Goal: Task Accomplishment & Management: Complete application form

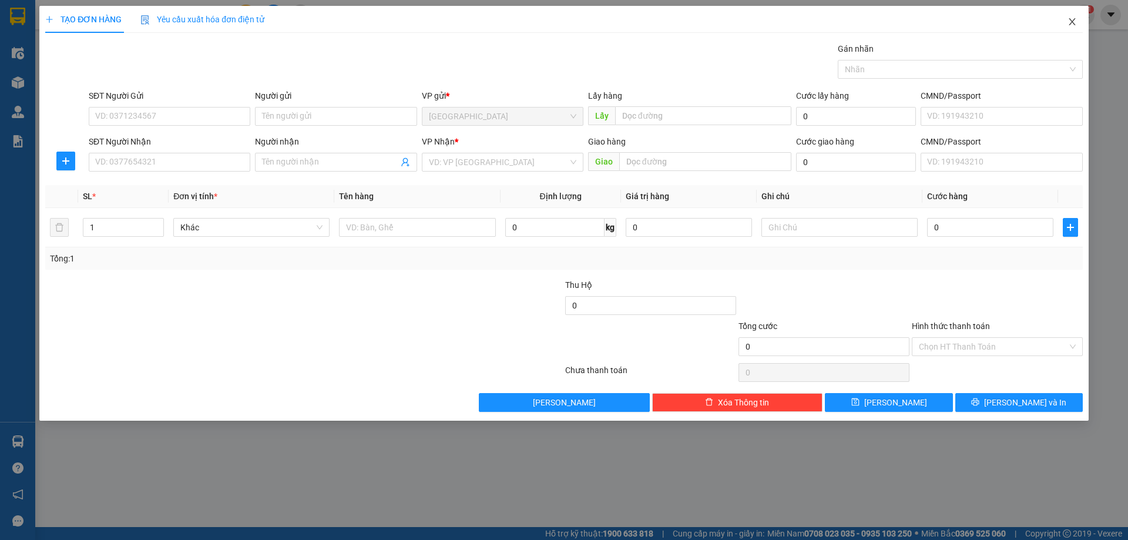
click at [1069, 16] on span "Close" at bounding box center [1071, 22] width 33 height 33
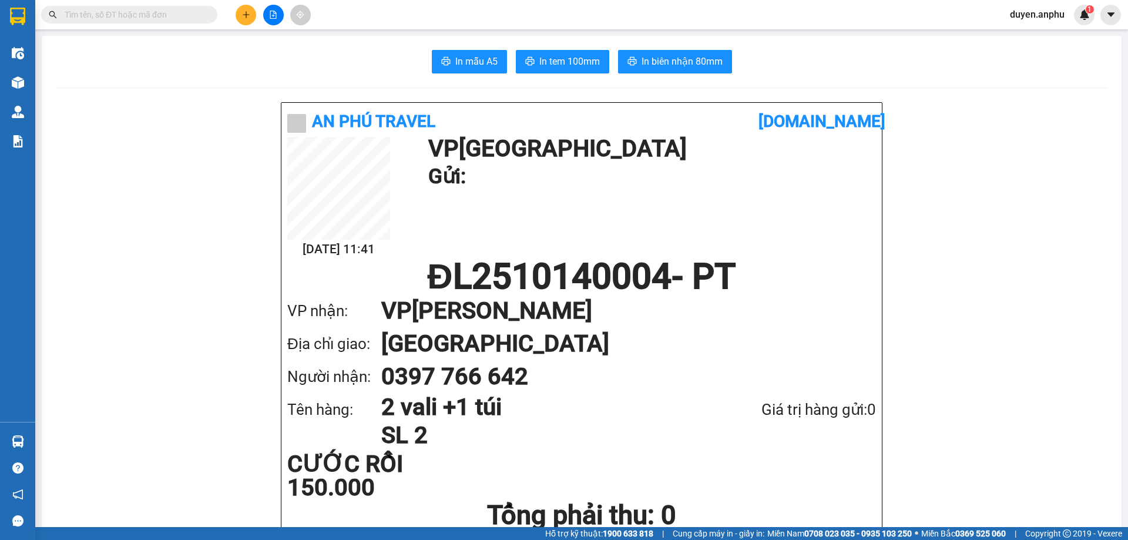
click at [277, 14] on button at bounding box center [273, 15] width 21 height 21
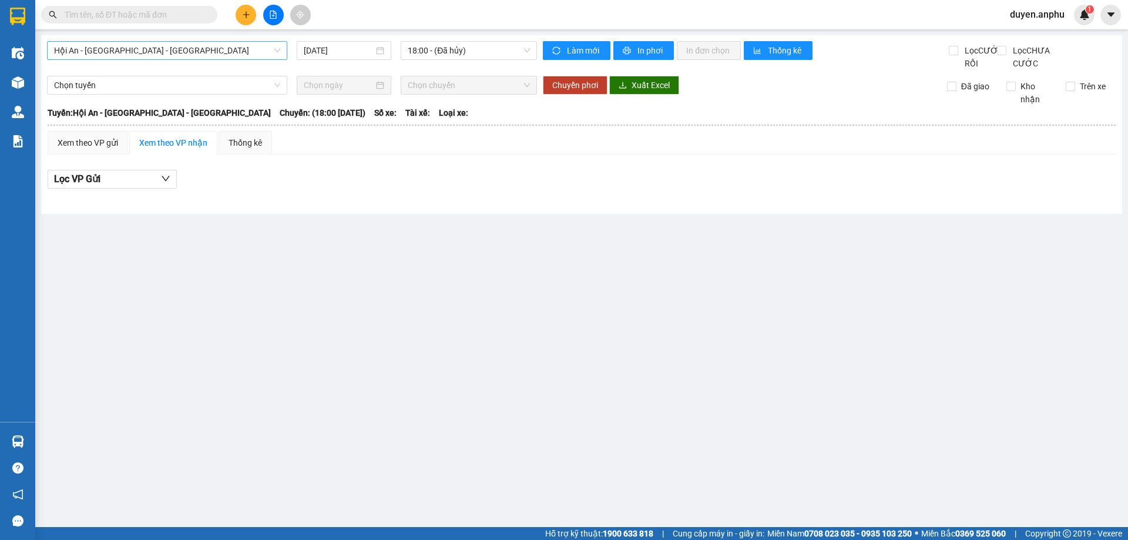
click at [163, 53] on span "Hội An - [GEOGRAPHIC_DATA] - [GEOGRAPHIC_DATA]" at bounding box center [167, 51] width 226 height 18
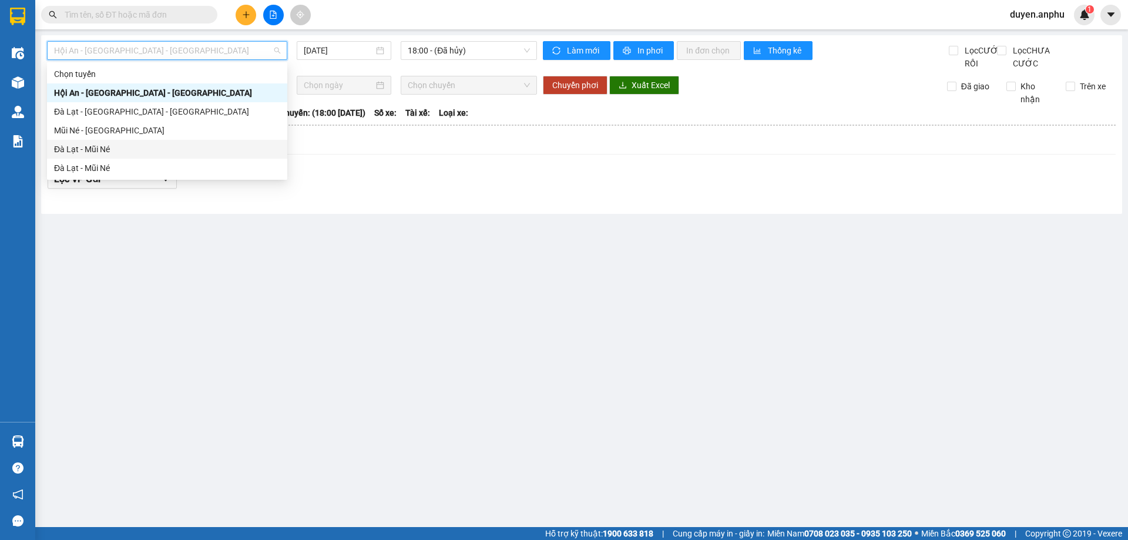
click at [102, 150] on div "Đà Lạt - Mũi Né" at bounding box center [167, 149] width 226 height 13
type input "[DATE]"
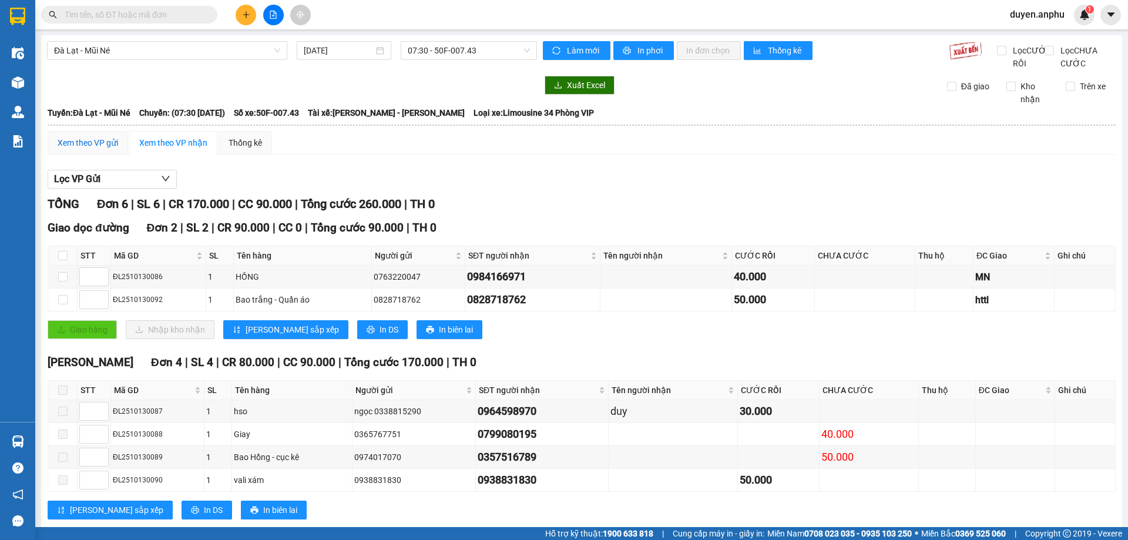
click at [90, 149] on div "Xem theo VP gửi" at bounding box center [88, 142] width 60 height 13
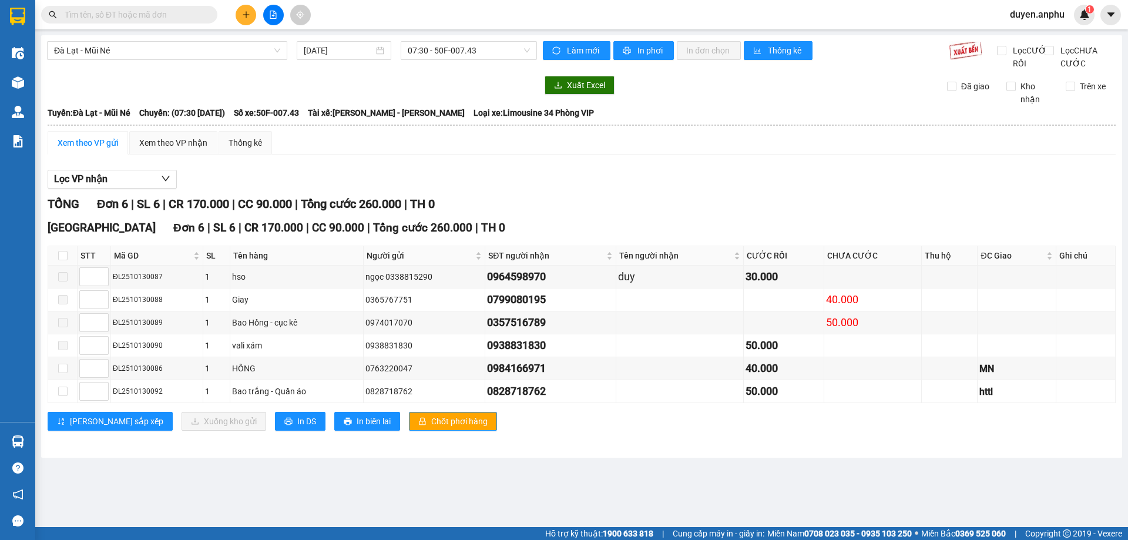
click at [247, 21] on button at bounding box center [246, 15] width 21 height 21
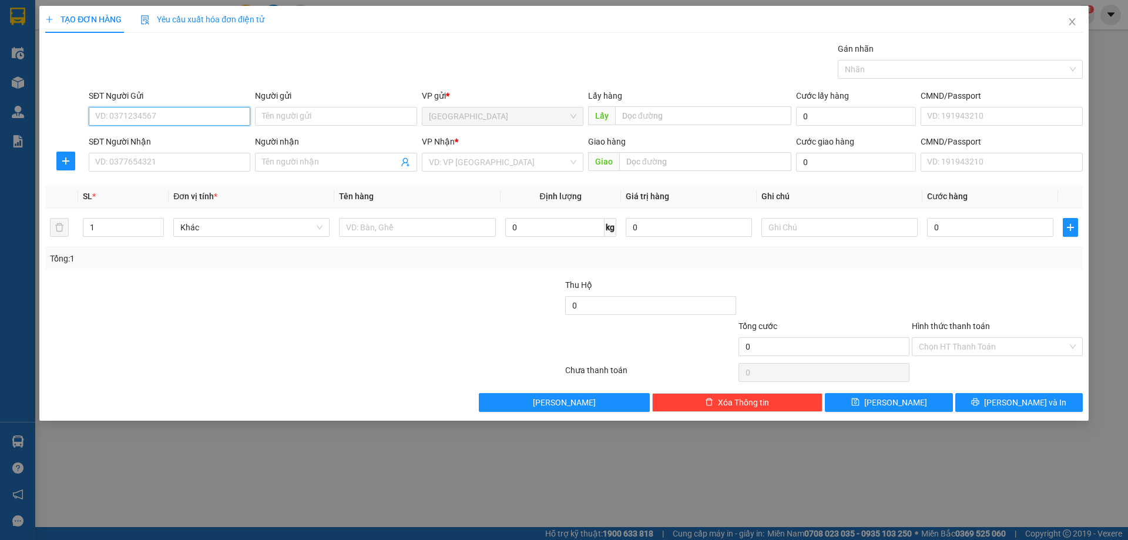
click at [120, 119] on input "SĐT Người Gửi" at bounding box center [170, 116] width 162 height 19
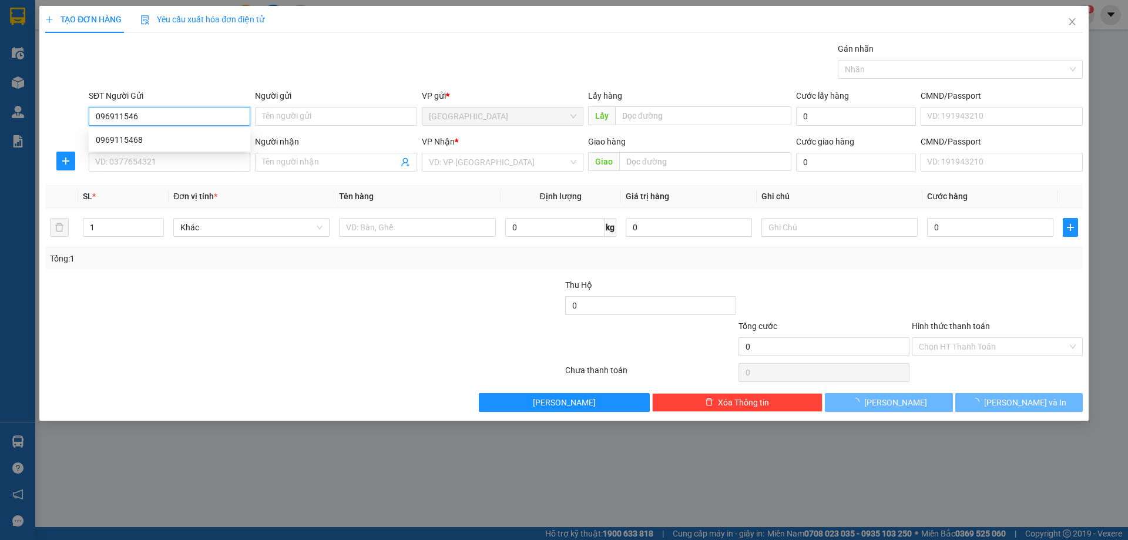
type input "0969115468"
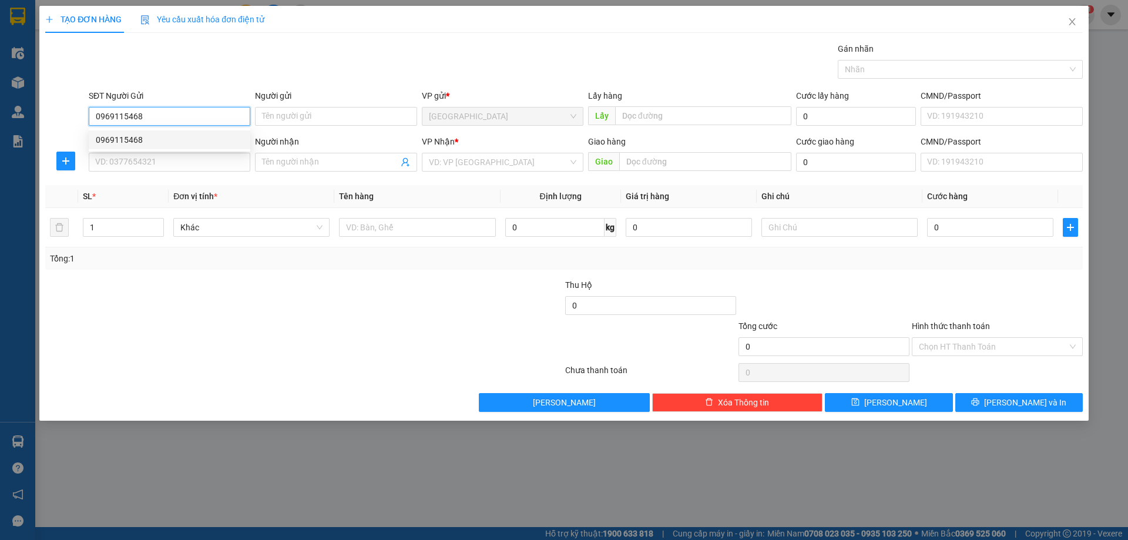
click at [136, 139] on div "0969115468" at bounding box center [169, 139] width 147 height 13
type input "0976523025"
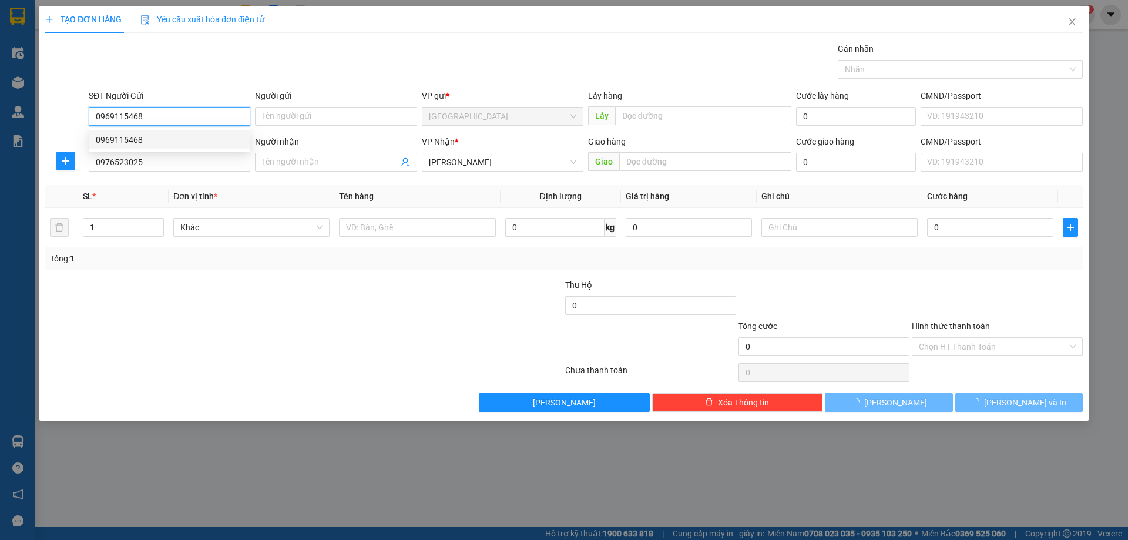
type input "40.000"
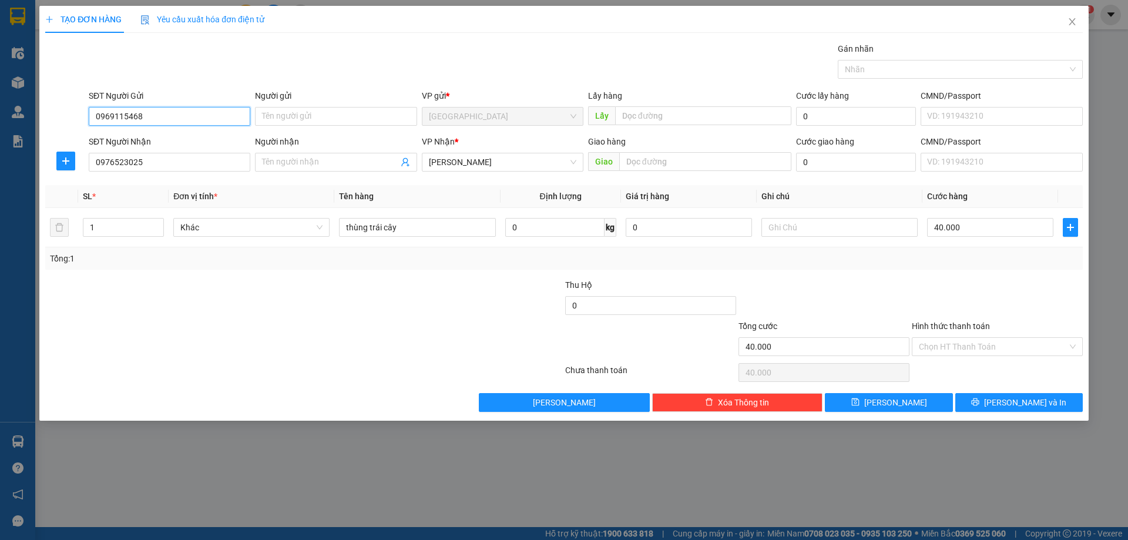
type input "0969115468"
drag, startPoint x: 73, startPoint y: 173, endPoint x: 0, endPoint y: 213, distance: 83.1
click at [0, 213] on div "TẠO ĐƠN HÀNG Yêu cầu xuất hóa đơn điện tử Transit Pickup Surcharge Ids Transit …" at bounding box center [564, 270] width 1128 height 540
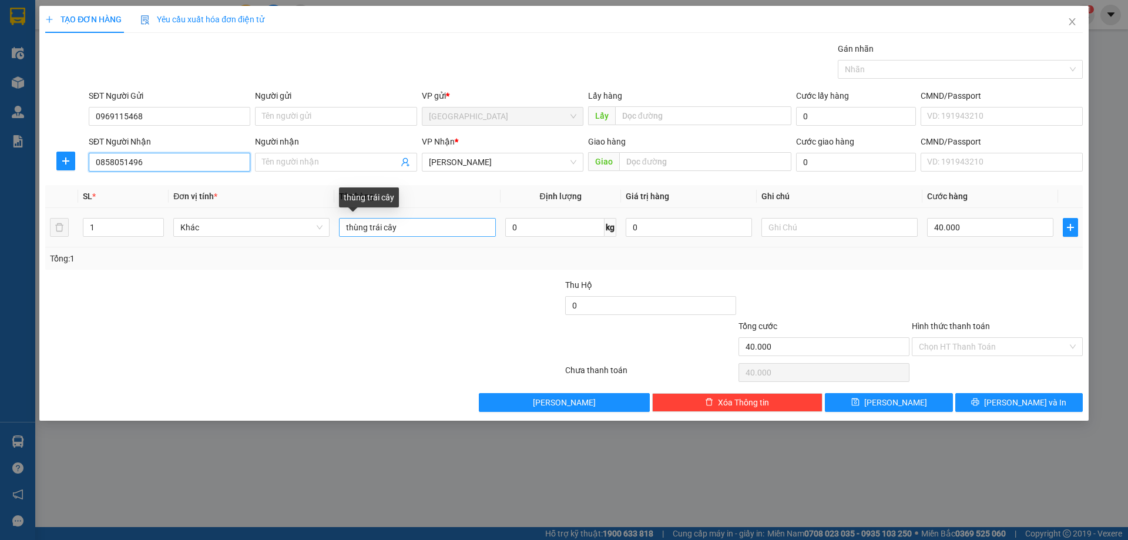
type input "0858051496"
drag, startPoint x: 408, startPoint y: 221, endPoint x: 201, endPoint y: 247, distance: 208.3
click at [206, 247] on tr "1 Khác thùng trái cây 0 kg 0 40.000" at bounding box center [563, 227] width 1037 height 39
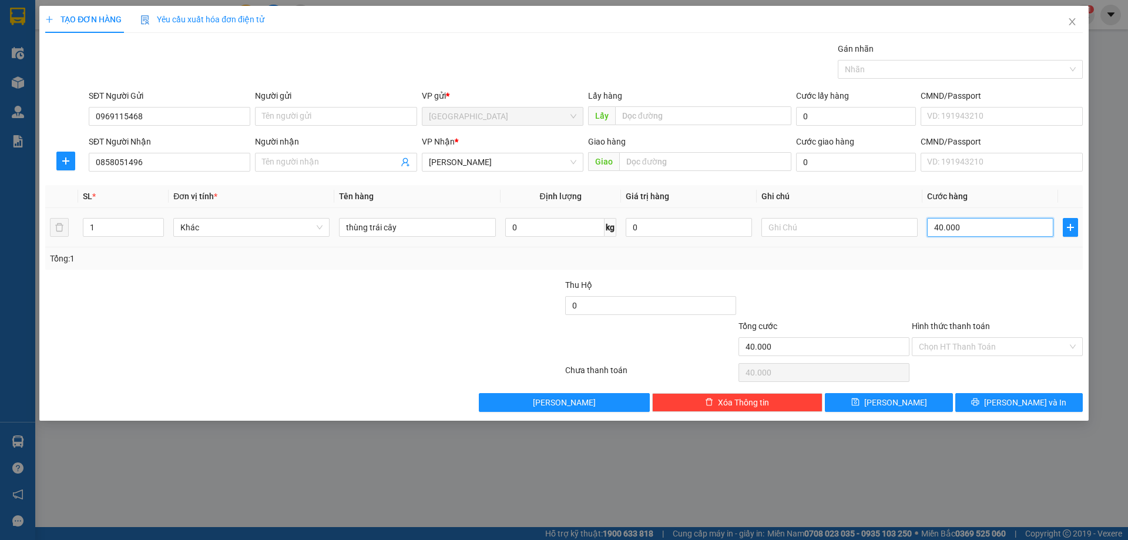
click at [946, 230] on input "40.000" at bounding box center [990, 227] width 126 height 19
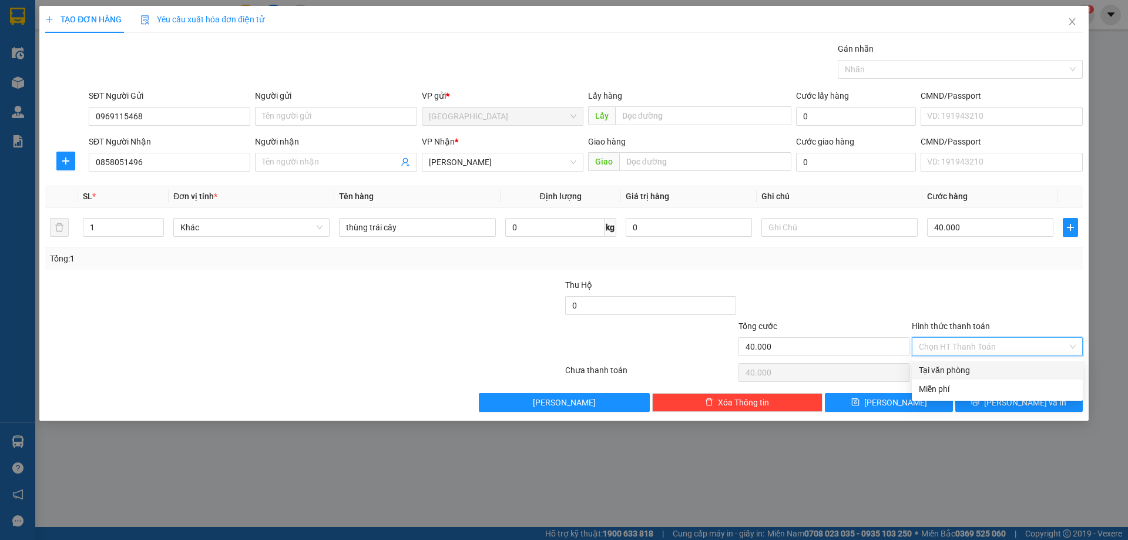
click at [962, 349] on input "Hình thức thanh toán" at bounding box center [993, 347] width 149 height 18
click at [956, 370] on div "Tại văn phòng" at bounding box center [997, 370] width 157 height 13
type input "0"
click at [990, 405] on button "[PERSON_NAME] và In" at bounding box center [1018, 402] width 127 height 19
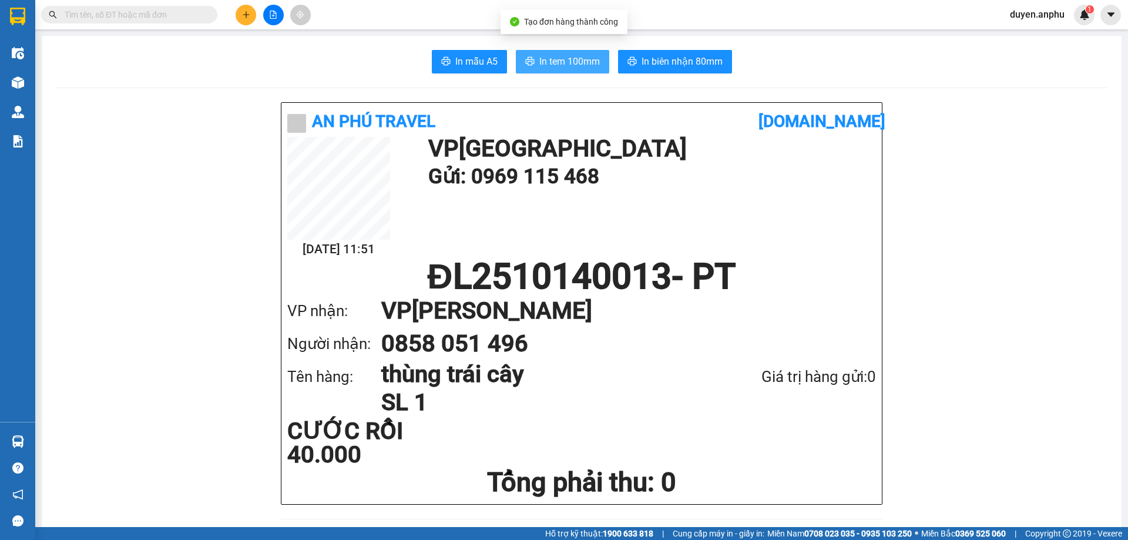
click at [550, 50] on button "In tem 100mm" at bounding box center [562, 61] width 93 height 23
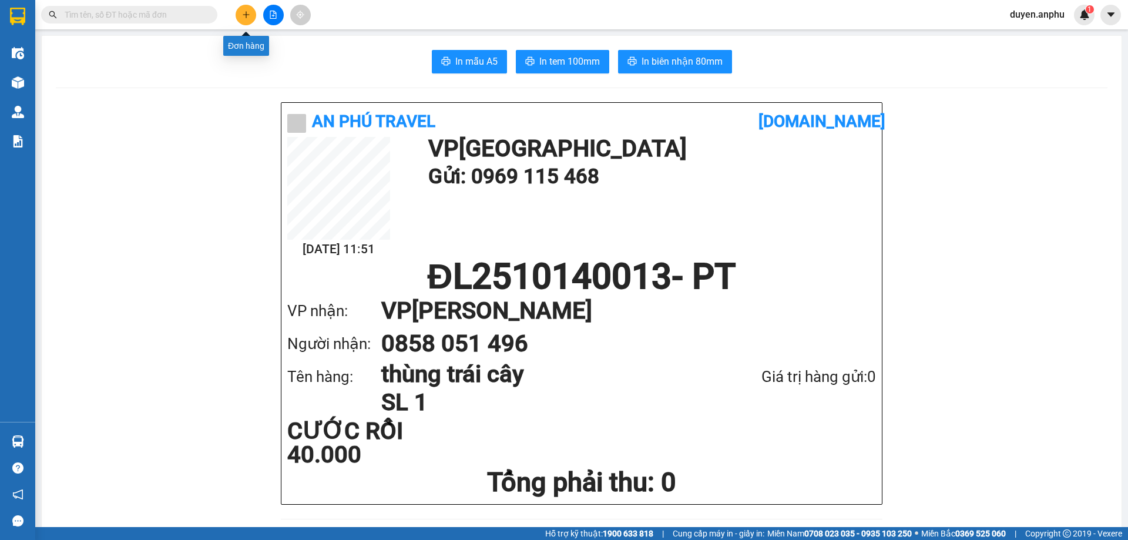
click at [247, 19] on button at bounding box center [246, 15] width 21 height 21
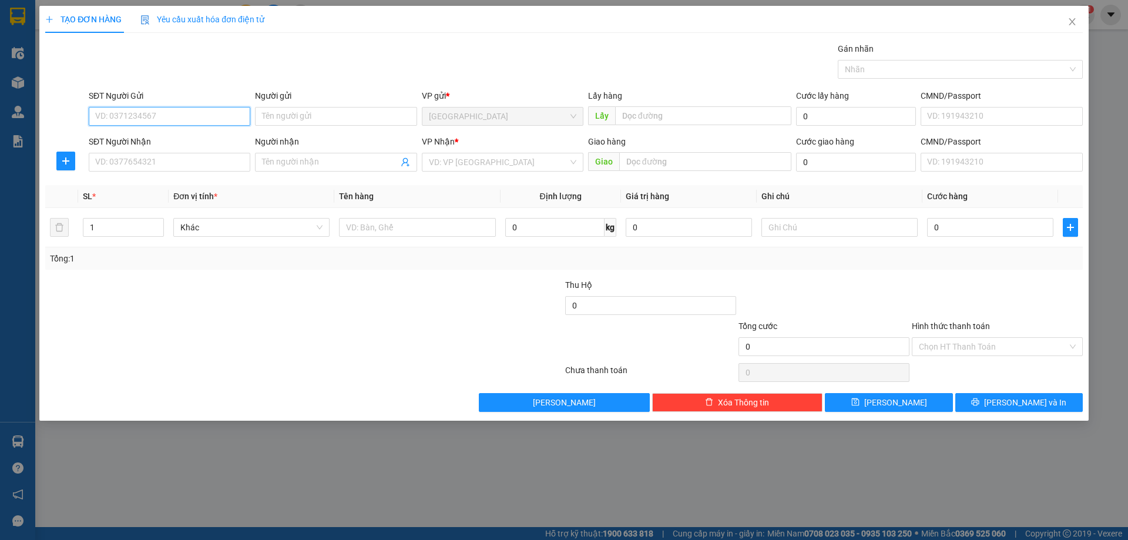
click at [204, 119] on input "SĐT Người Gửi" at bounding box center [170, 116] width 162 height 19
click at [153, 147] on div "0397253315" at bounding box center [170, 139] width 162 height 19
type input "0397253315"
type input "quán Miền Trung - qua nhà chờ [PERSON_NAME] finom 1 tí"
type input "0964516507"
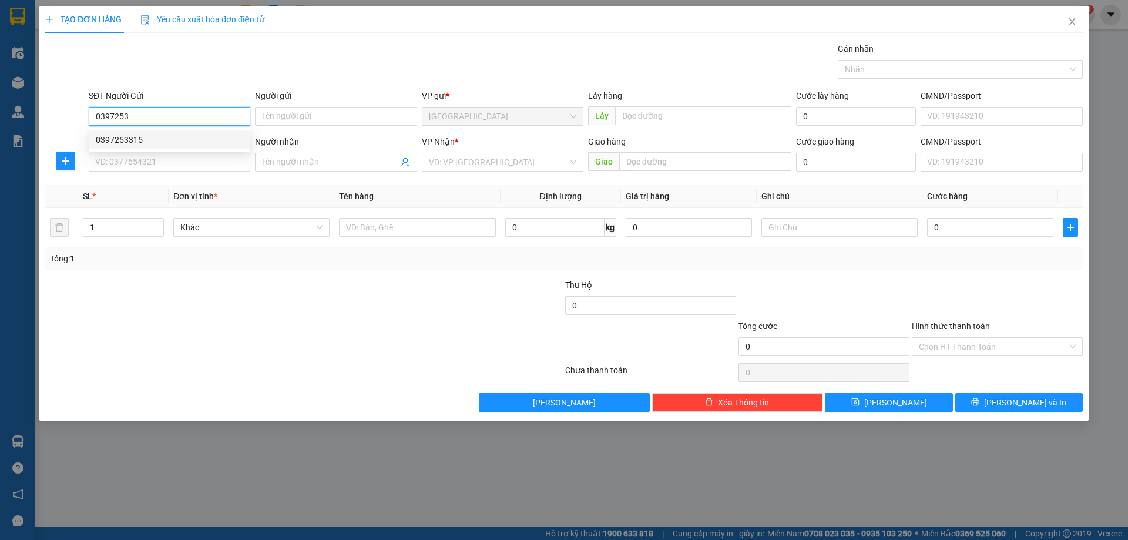
type input "Thảo dâu"
type input "[PERSON_NAME]"
type input "40.000"
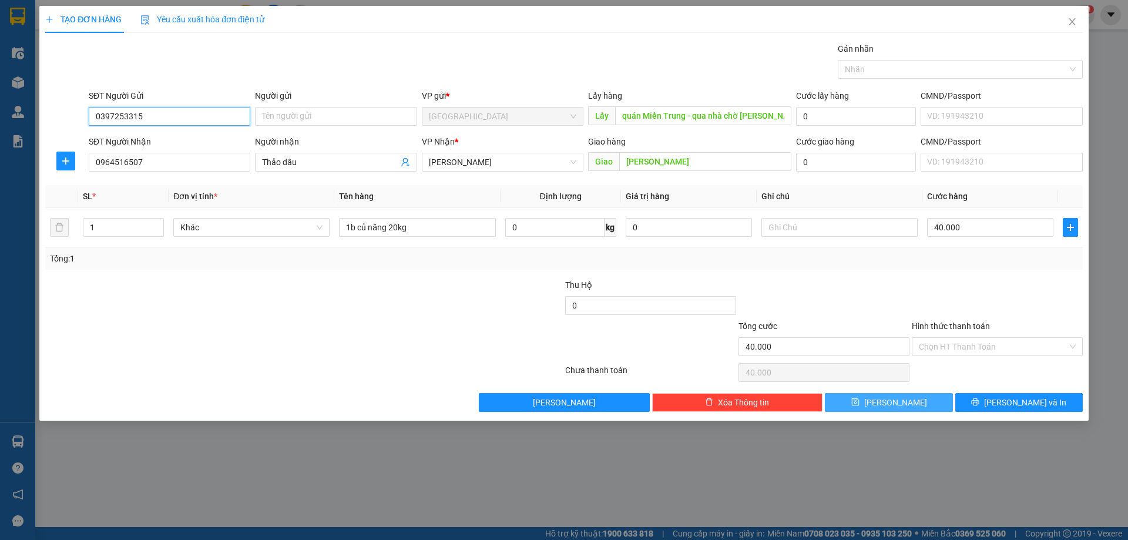
type input "0397253315"
click at [862, 399] on button "[PERSON_NAME]" at bounding box center [888, 402] width 127 height 19
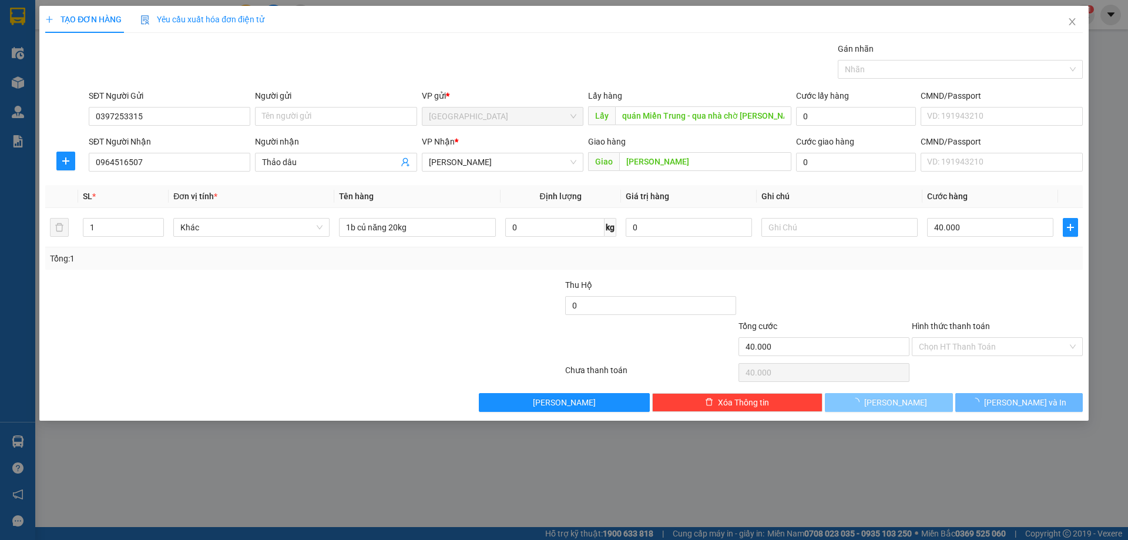
type input "0"
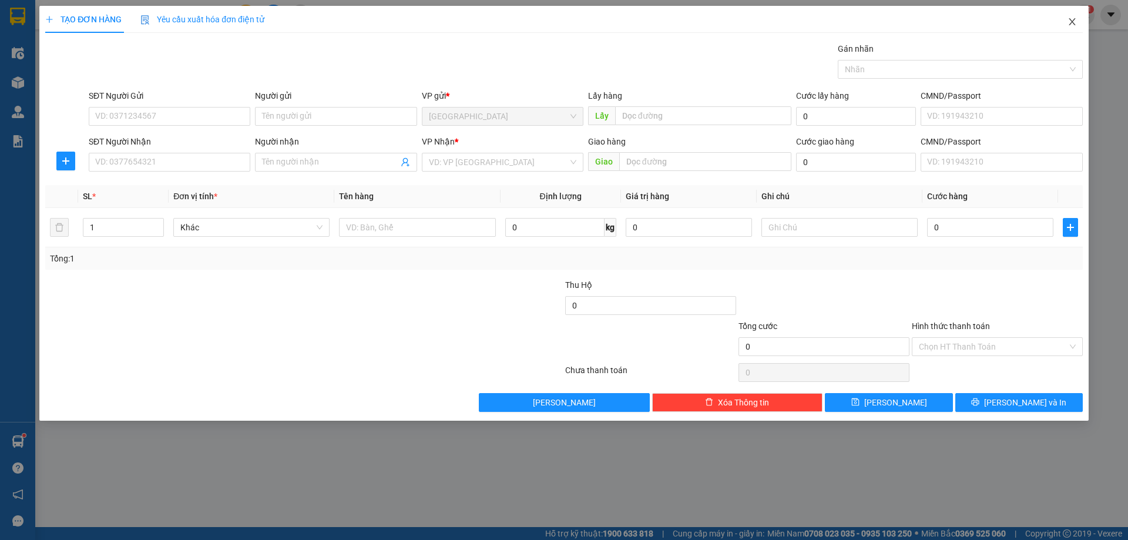
click at [1072, 27] on span "Close" at bounding box center [1071, 22] width 33 height 33
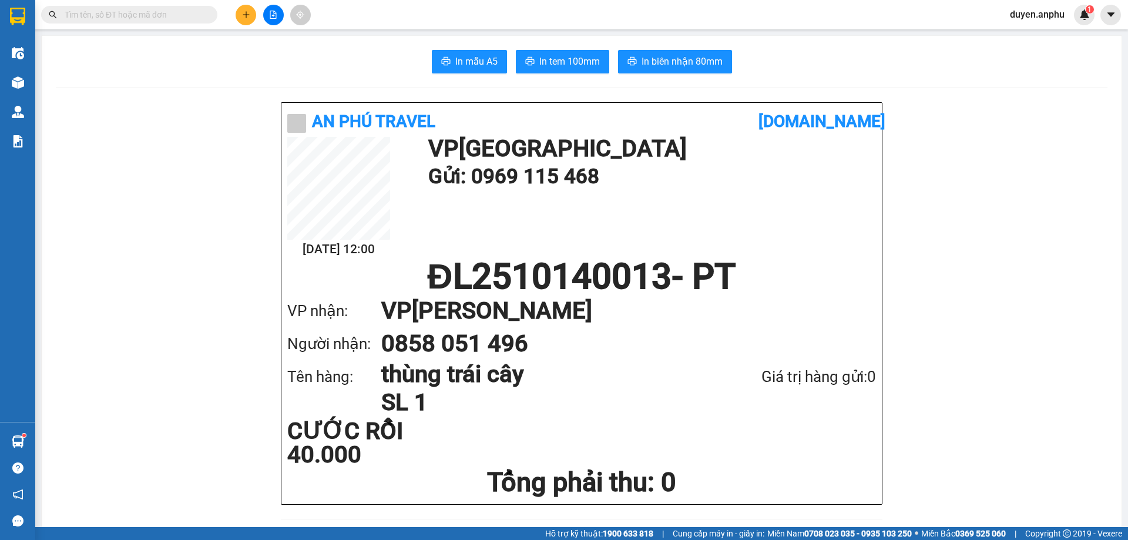
click at [163, 15] on input "text" at bounding box center [134, 14] width 139 height 13
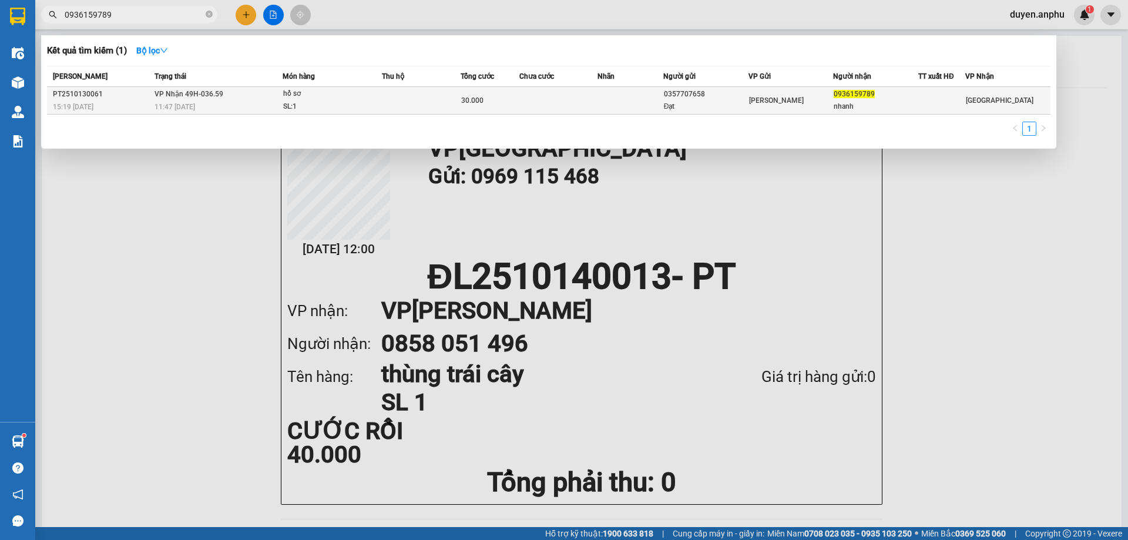
type input "0936159789"
click at [342, 106] on div "SL: 1" at bounding box center [327, 106] width 88 height 13
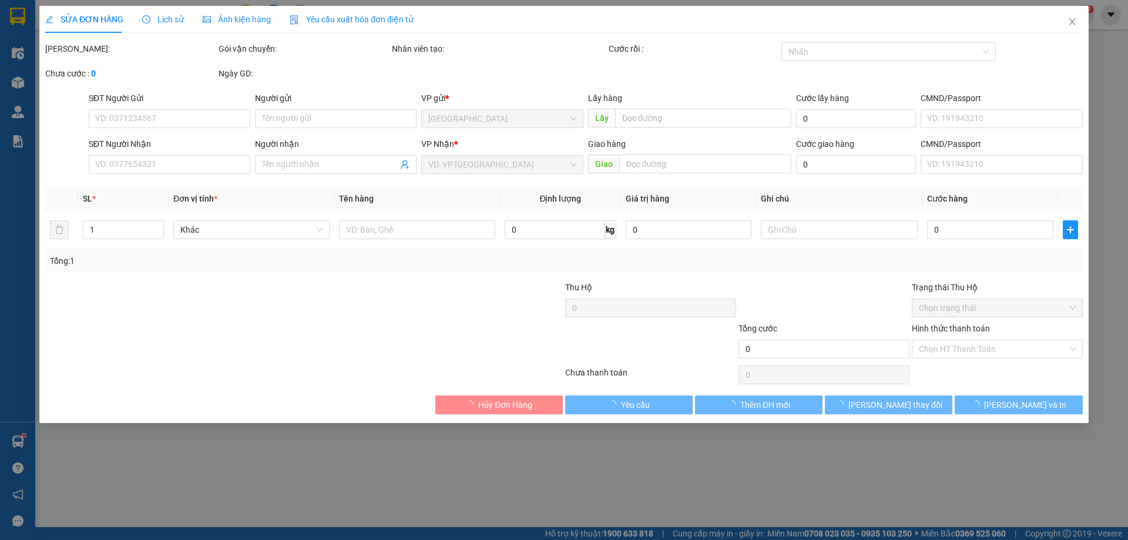
type input "0357707658"
type input "Đạt"
type input "0936159789"
type input "nhanh"
type input "30.000"
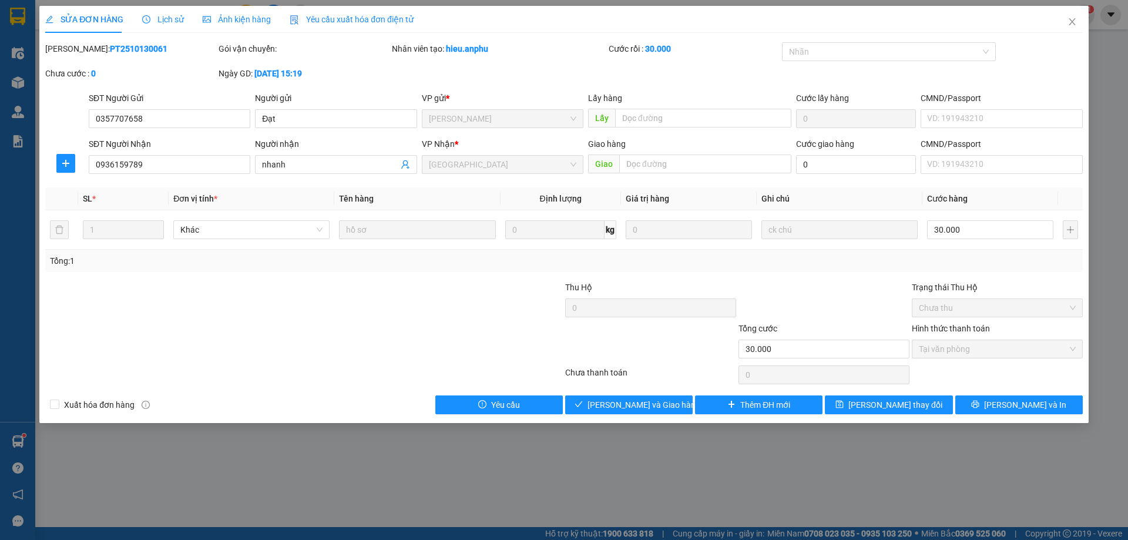
click at [167, 19] on span "Lịch sử" at bounding box center [163, 19] width 42 height 9
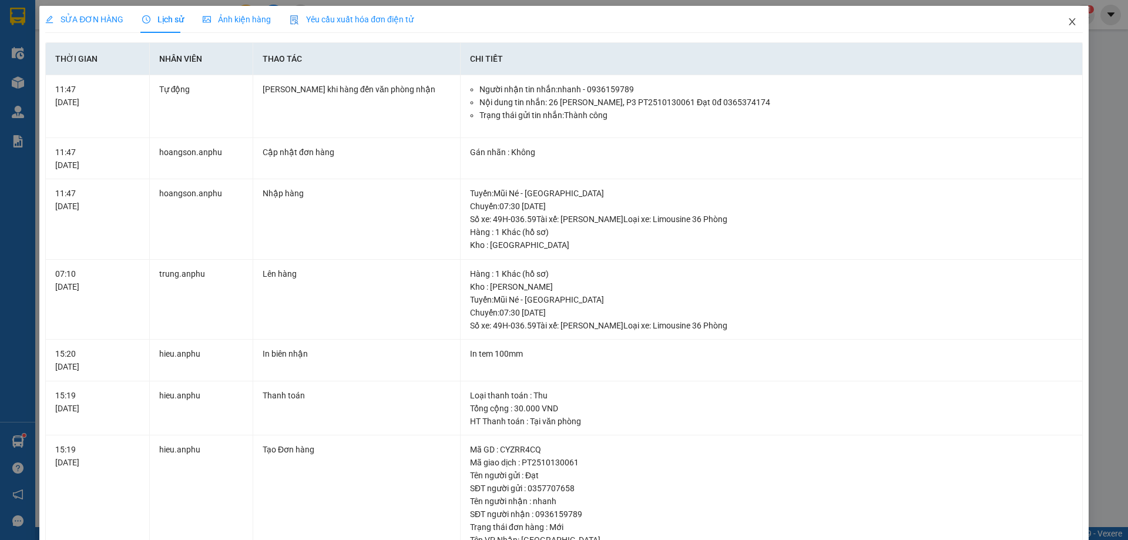
click at [1067, 26] on icon "close" at bounding box center [1071, 21] width 9 height 9
